Goal: Task Accomplishment & Management: Manage account settings

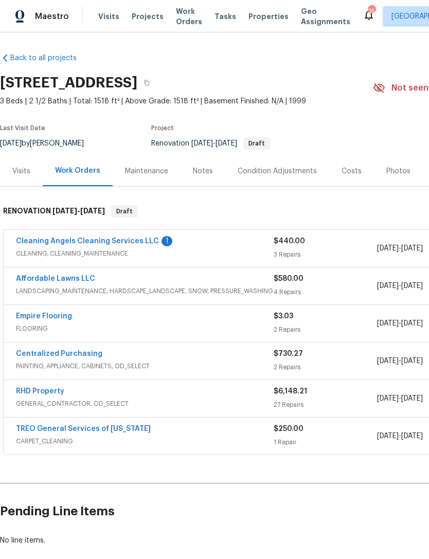
scroll to position [2, 0]
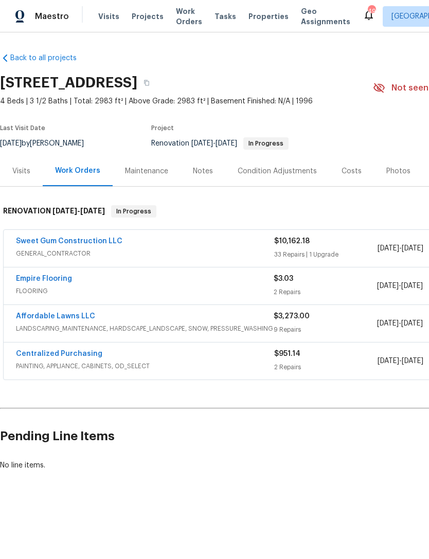
click at [87, 240] on link "Sweet Gum Construction LLC" at bounding box center [69, 240] width 106 height 7
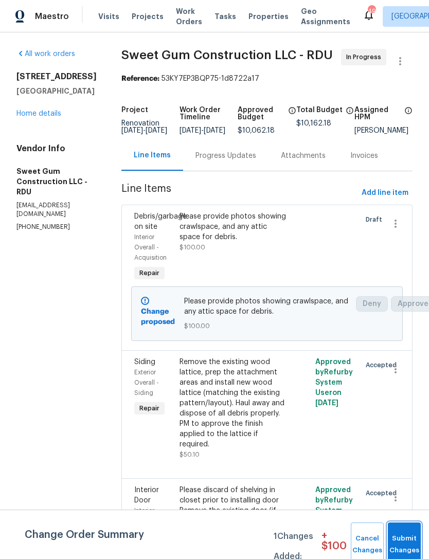
click at [406, 537] on button "Submit Changes" at bounding box center [403, 544] width 33 height 44
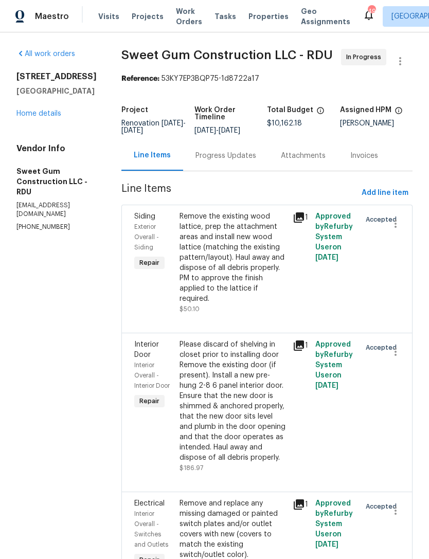
click at [37, 110] on link "Home details" at bounding box center [38, 113] width 45 height 7
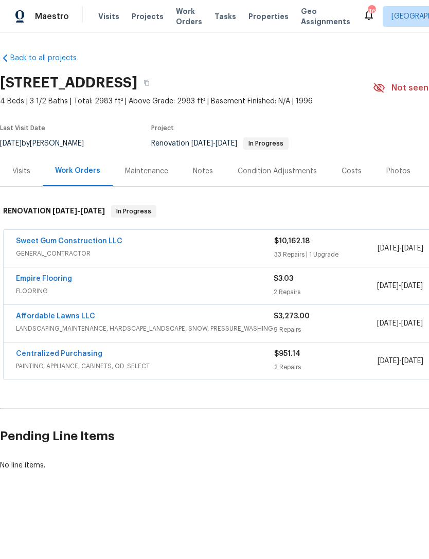
click at [69, 307] on div "Affordable Lawns LLC LANDSCAPING_MAINTENANCE, HARDSCAPE_LANDSCAPE, SNOW, PRESSU…" at bounding box center [290, 323] width 573 height 37
click at [70, 316] on link "Affordable Lawns LLC" at bounding box center [55, 315] width 79 height 7
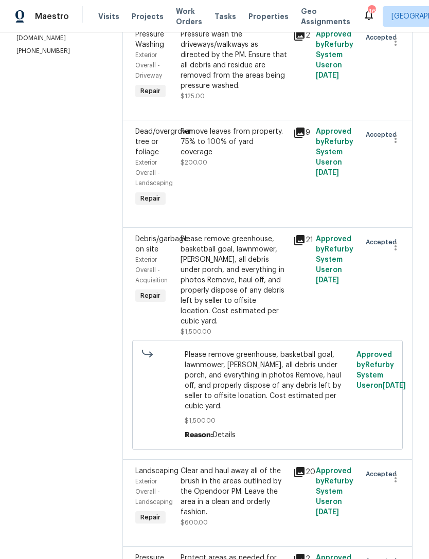
scroll to position [228, 0]
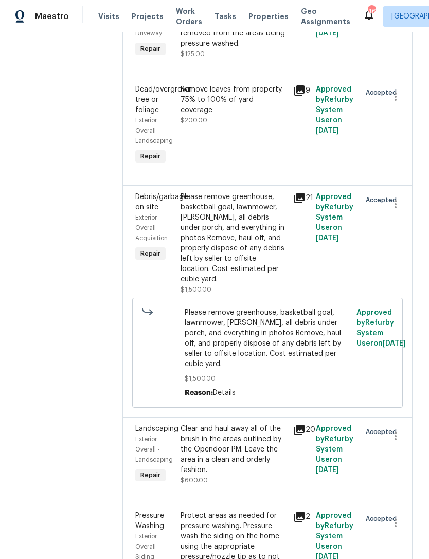
click at [270, 225] on div "Please remove greenhouse, basketball goal, lawnmower, stump, all debris under p…" at bounding box center [233, 238] width 106 height 92
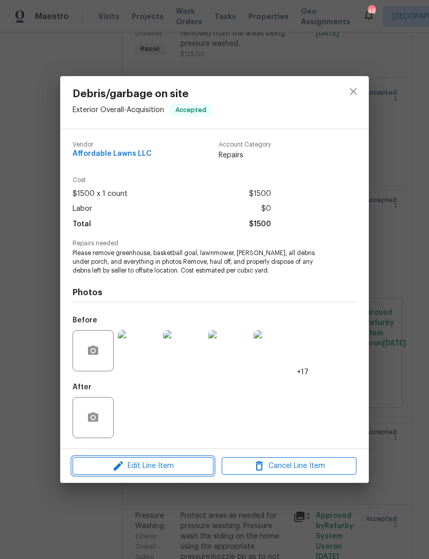
click at [190, 467] on span "Edit Line Item" at bounding box center [143, 465] width 135 height 13
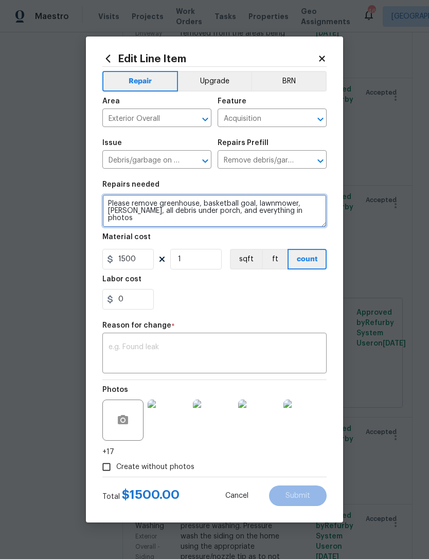
click at [194, 213] on textarea "Please remove greenhouse, basketball goal, lawnmower, stump, all debris under p…" at bounding box center [214, 210] width 224 height 33
click at [304, 210] on textarea "Please remove greenhouse, basketball goal, lawnmower, stump, all debris under p…" at bounding box center [214, 210] width 224 height 33
type textarea "Please remove greenhouse, basketball goal, lawnmower, stump, all debris under p…"
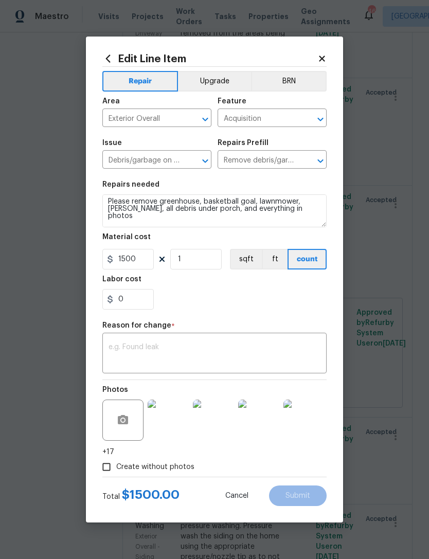
click at [302, 295] on div "0" at bounding box center [214, 299] width 224 height 21
click at [266, 348] on textarea at bounding box center [214, 354] width 212 height 22
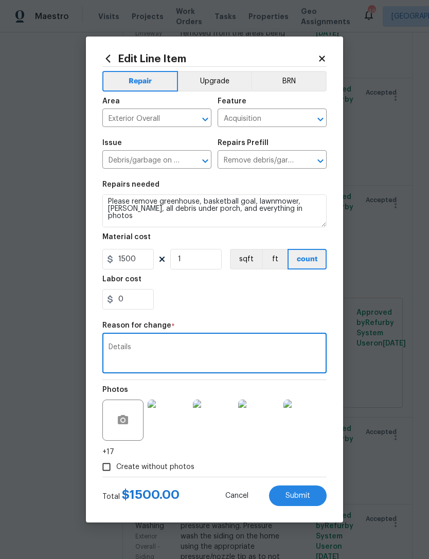
type textarea "Details"
click at [306, 497] on span "Submit" at bounding box center [297, 496] width 25 height 8
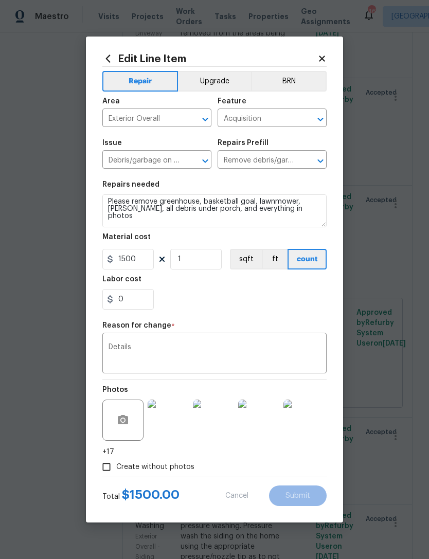
type textarea "Please remove greenhouse, basketball goal, lawnmower, stump, all debris under p…"
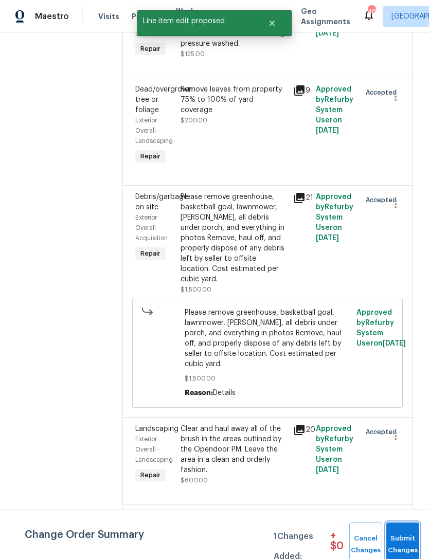
click at [406, 540] on span "Submit Changes" at bounding box center [402, 544] width 23 height 24
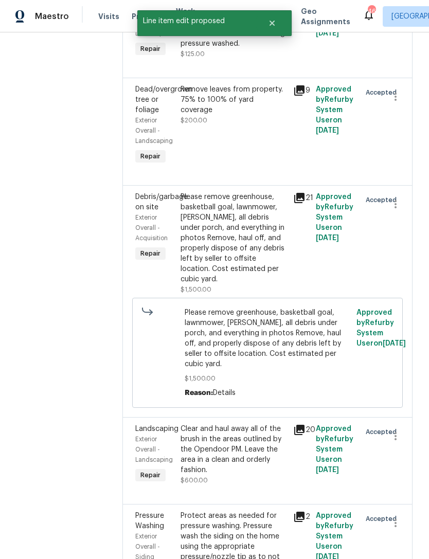
scroll to position [0, 0]
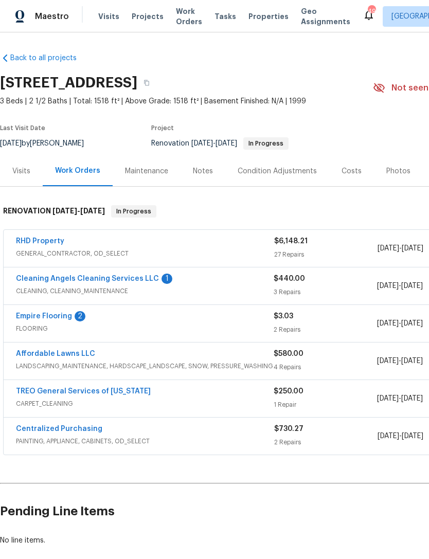
click at [44, 315] on link "Empire Flooring" at bounding box center [44, 315] width 56 height 7
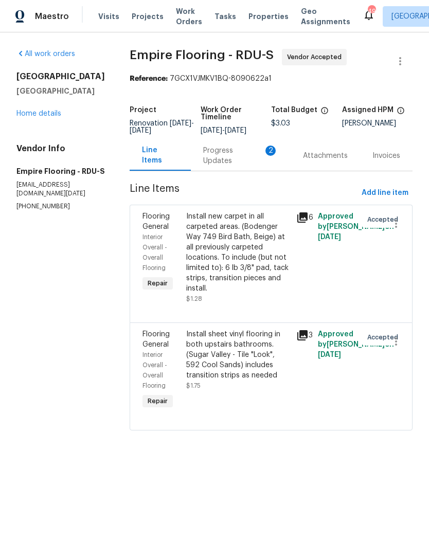
click at [243, 148] on div "Progress Updates 2" at bounding box center [241, 155] width 100 height 30
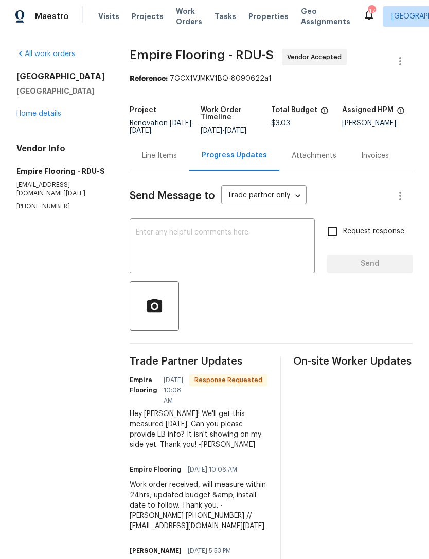
click at [275, 247] on textarea at bounding box center [222, 247] width 173 height 36
click at [78, 308] on section "All work orders [STREET_ADDRESS][PERSON_NAME] Home details Vendor Info Empire F…" at bounding box center [60, 321] width 88 height 545
click at [51, 116] on link "Home details" at bounding box center [38, 113] width 45 height 7
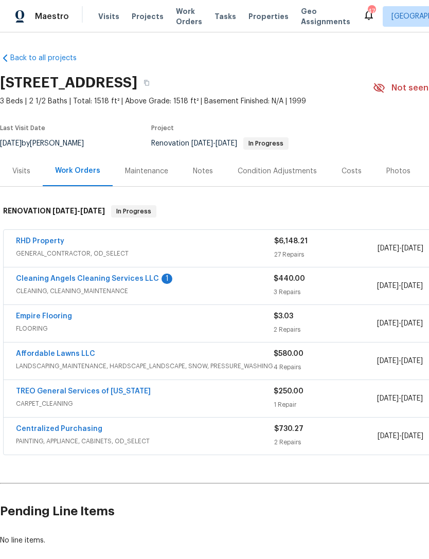
click at [142, 280] on link "Cleaning Angels Cleaning Services LLC" at bounding box center [87, 278] width 143 height 7
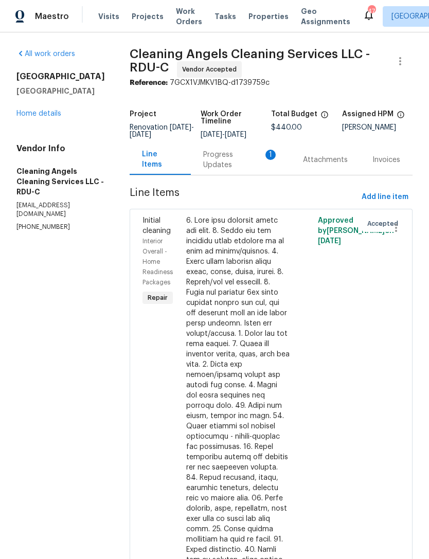
click at [242, 170] on div "Progress Updates 1" at bounding box center [240, 160] width 75 height 21
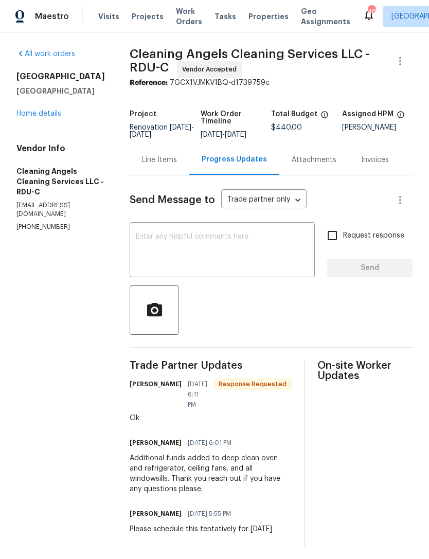
click at [29, 113] on link "Home details" at bounding box center [38, 113] width 45 height 7
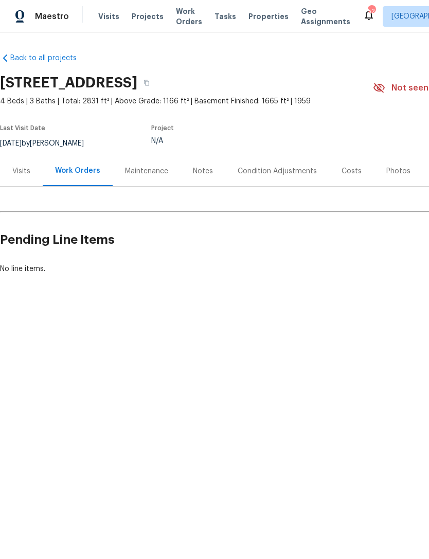
click at [146, 19] on span "Projects" at bounding box center [148, 16] width 32 height 10
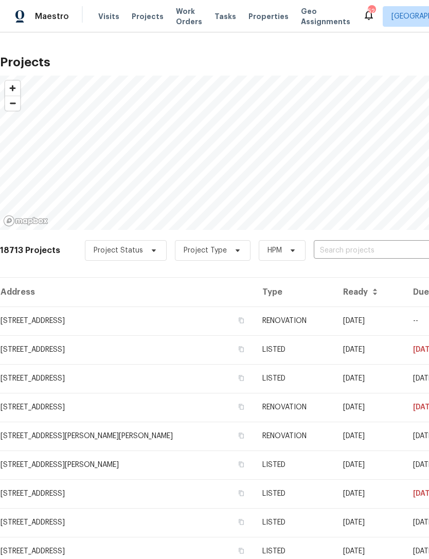
click at [362, 246] on input "text" at bounding box center [372, 251] width 118 height 16
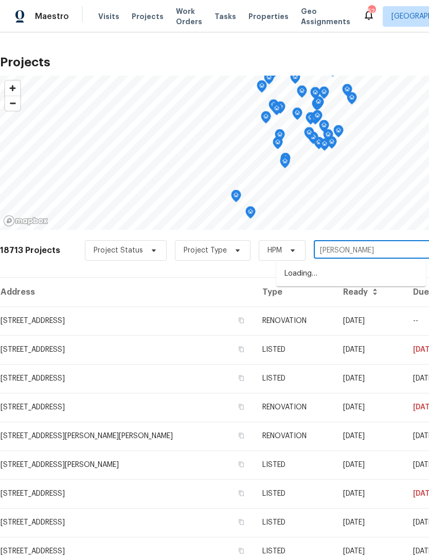
type input "galena"
click at [365, 272] on li "107 Galena Ct, Durham, NC 27704" at bounding box center [351, 273] width 150 height 17
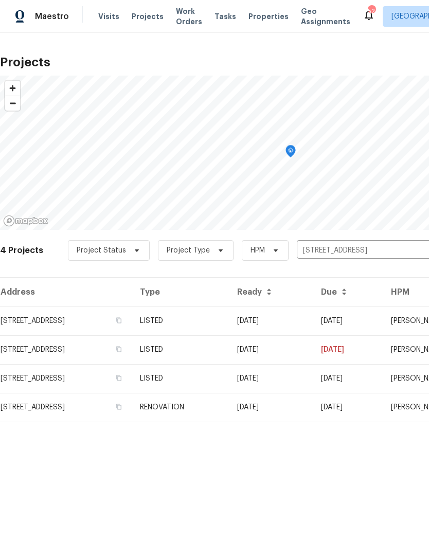
click at [32, 320] on td "107 Galena Ct, Durham, NC 27704" at bounding box center [66, 320] width 132 height 29
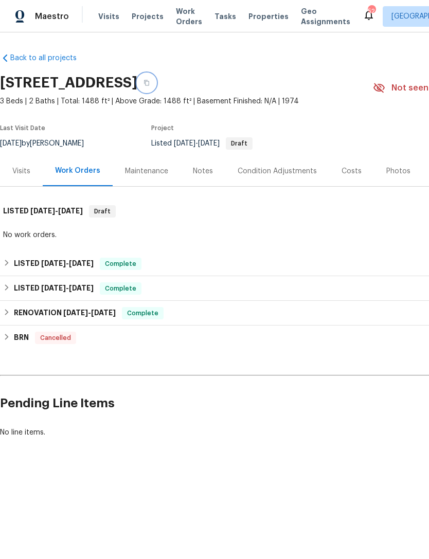
click at [156, 81] on button "button" at bounding box center [146, 82] width 18 height 18
